Goal: Task Accomplishment & Management: Complete application form

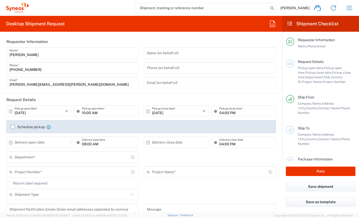
type input "Comunidad de Madrid"
type input "Spain"
type input "Syneos Health Clinical Spain"
type input "8350"
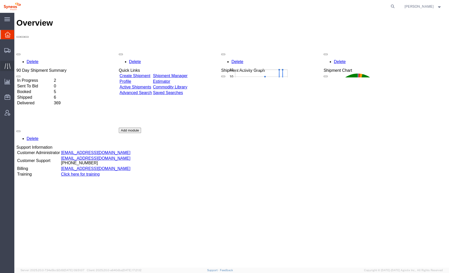
click at [5, 66] on icon at bounding box center [8, 66] width 6 height 6
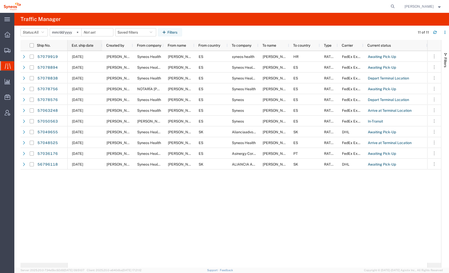
click at [84, 48] on div "Est. ship date" at bounding box center [86, 45] width 28 height 8
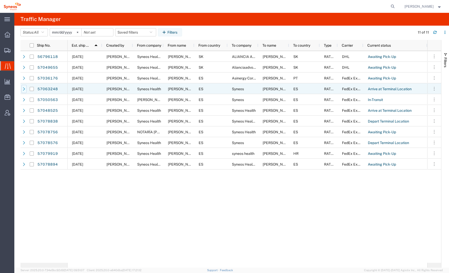
click at [24, 88] on icon at bounding box center [24, 88] width 2 height 3
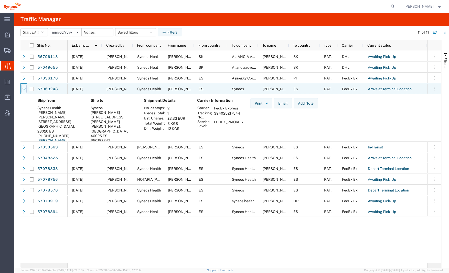
click at [25, 89] on icon at bounding box center [24, 89] width 4 height 4
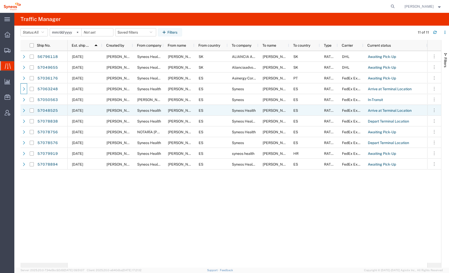
click at [20, 111] on div at bounding box center [23, 110] width 7 height 11
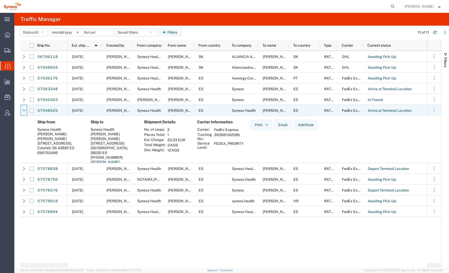
click at [21, 111] on div at bounding box center [23, 110] width 7 height 11
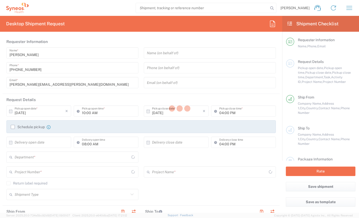
type input "[GEOGRAPHIC_DATA]"
type input "8350"
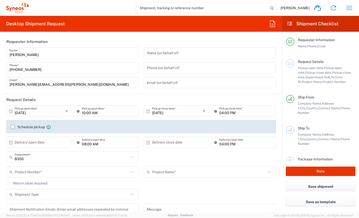
type input "[GEOGRAPHIC_DATA]"
type input "Syneos Health Clinical [GEOGRAPHIC_DATA]"
